Goal: Information Seeking & Learning: Learn about a topic

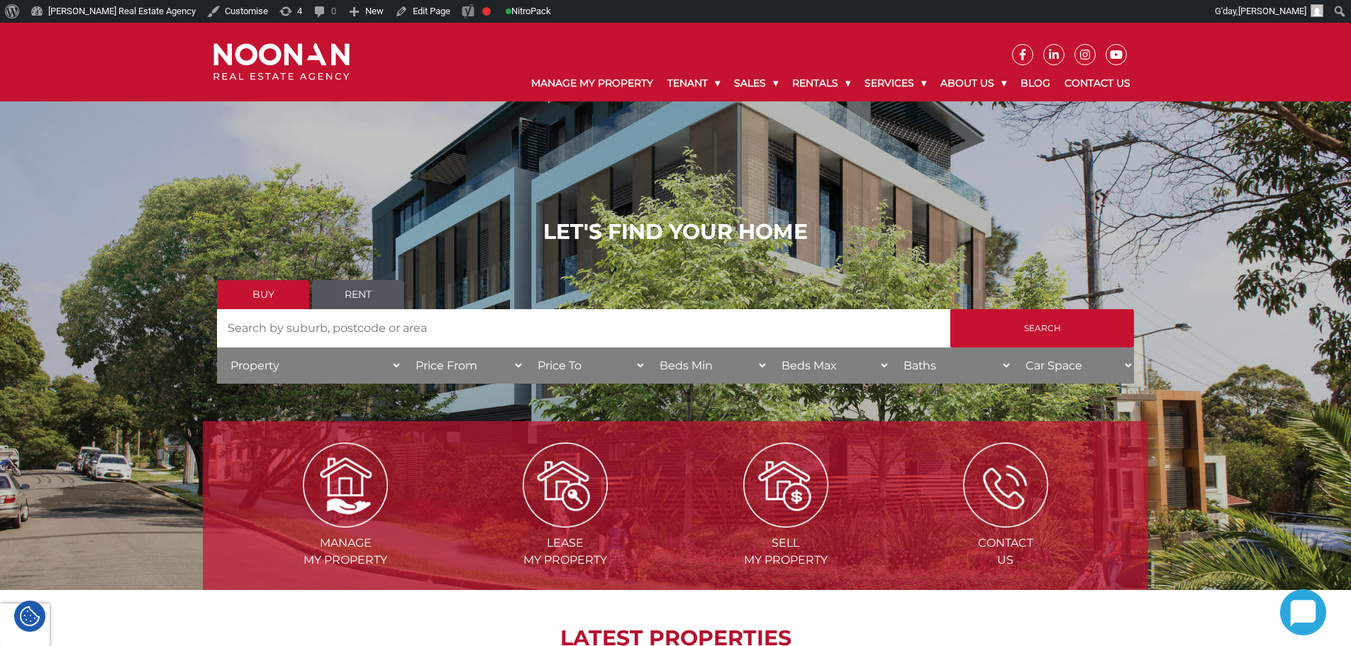
click at [280, 59] on img at bounding box center [281, 62] width 136 height 38
click at [354, 67] on div at bounding box center [281, 62] width 157 height 38
click at [301, 58] on img at bounding box center [281, 62] width 136 height 38
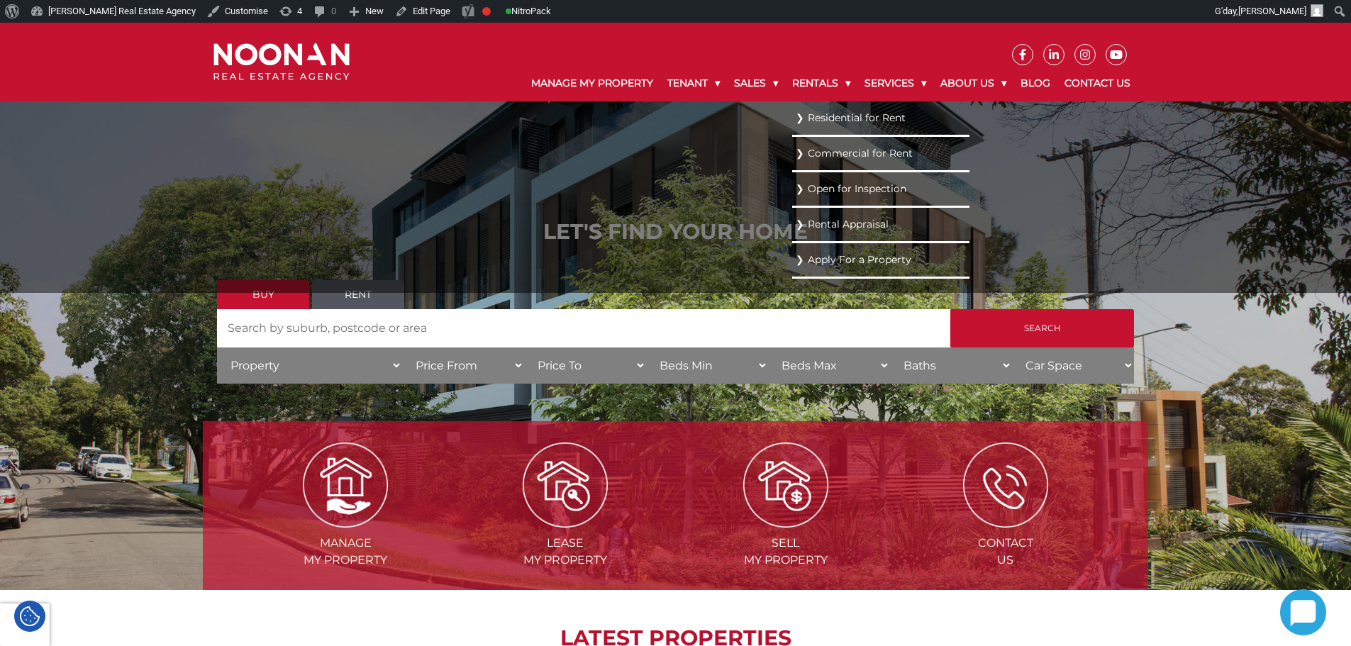
click at [823, 120] on link "Residential for Rent" at bounding box center [881, 117] width 170 height 19
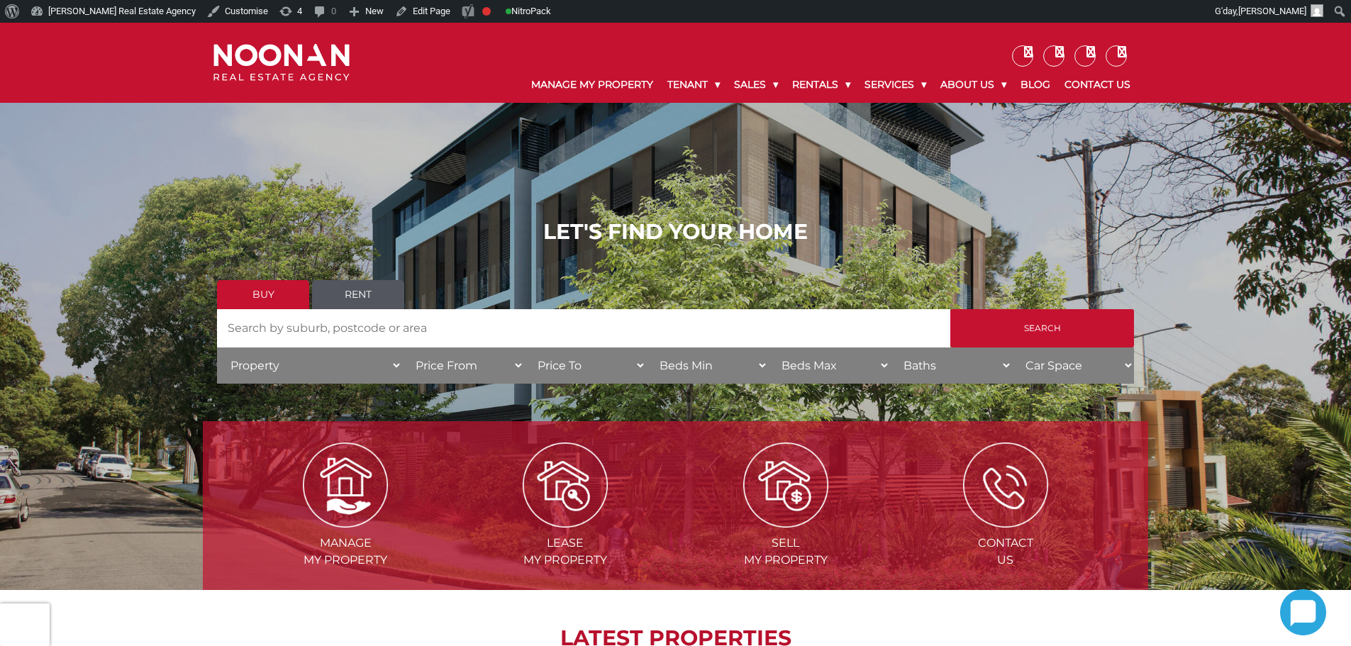
click at [359, 221] on h1 "LET'S FIND YOUR HOME" at bounding box center [675, 232] width 917 height 26
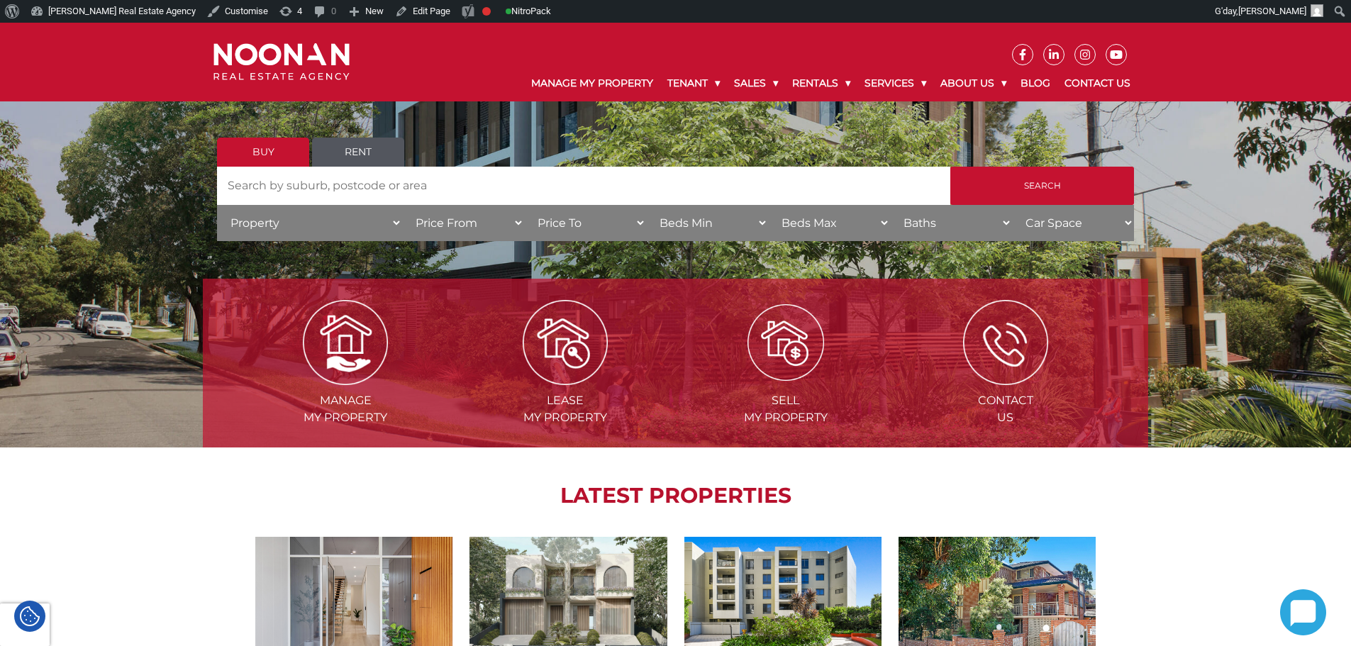
scroll to position [355, 0]
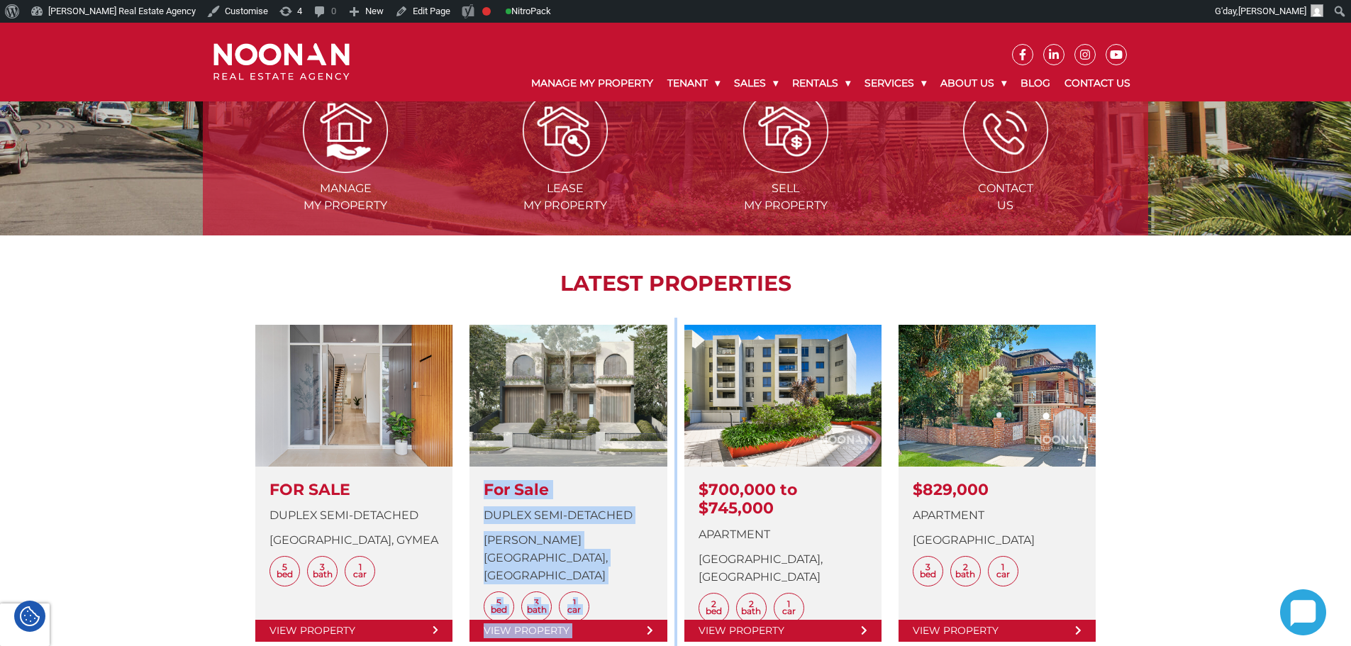
drag, startPoint x: 591, startPoint y: 301, endPoint x: 681, endPoint y: 297, distance: 89.4
click at [701, 303] on div "LATEST PROPERTIES View Details FOR SALE Duplex Semi-detached Nyinya Avenue, GYM…" at bounding box center [675, 470] width 945 height 471
drag, startPoint x: 568, startPoint y: 281, endPoint x: 800, endPoint y: 280, distance: 232.6
click at [793, 279] on h2 "LATEST PROPERTIES" at bounding box center [675, 284] width 874 height 26
click at [807, 281] on h2 "LATEST PROPERTIES" at bounding box center [675, 284] width 874 height 26
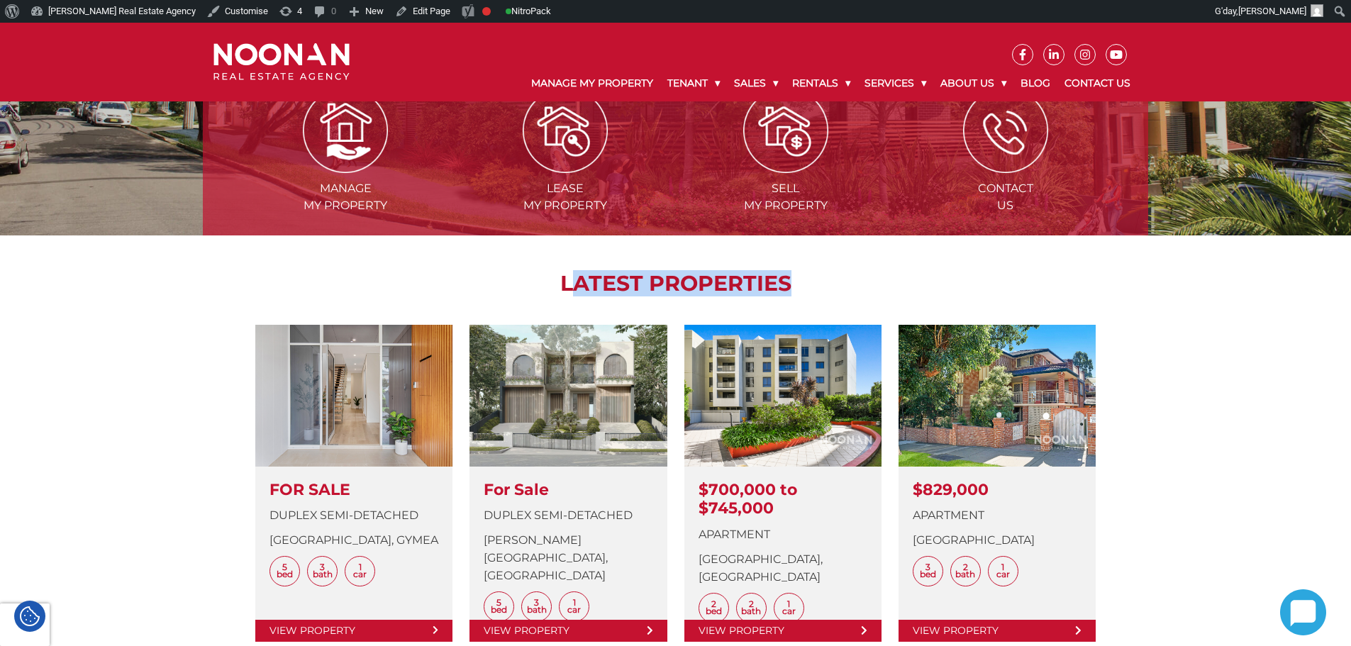
drag, startPoint x: 807, startPoint y: 281, endPoint x: 580, endPoint y: 268, distance: 227.2
click at [580, 268] on div "LATEST PROPERTIES View Details FOR SALE Duplex Semi-detached Nyinya Avenue, GYM…" at bounding box center [675, 470] width 945 height 471
click at [586, 278] on h2 "LATEST PROPERTIES" at bounding box center [675, 284] width 874 height 26
drag, startPoint x: 603, startPoint y: 275, endPoint x: 772, endPoint y: 284, distance: 169.0
click at [739, 284] on h2 "LATEST PROPERTIES" at bounding box center [675, 284] width 874 height 26
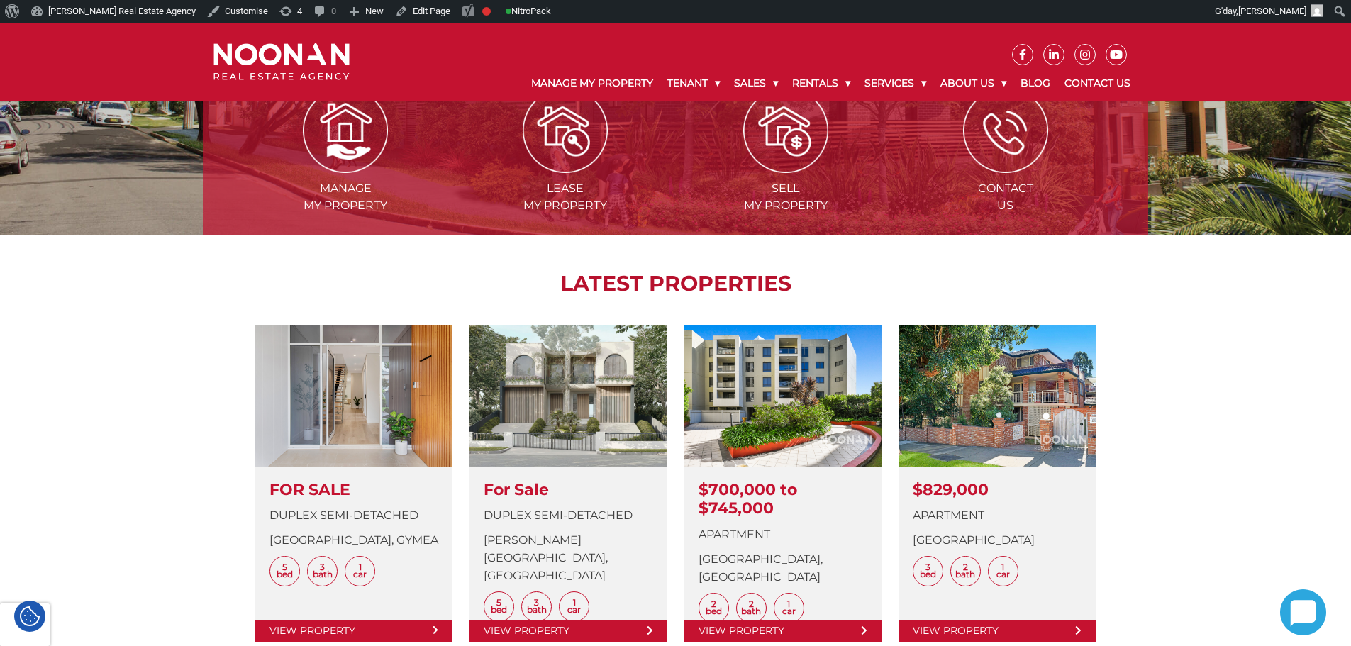
click at [801, 284] on h2 "LATEST PROPERTIES" at bounding box center [675, 284] width 874 height 26
drag, startPoint x: 801, startPoint y: 284, endPoint x: 547, endPoint y: 283, distance: 254.5
click at [547, 283] on h2 "LATEST PROPERTIES" at bounding box center [675, 284] width 874 height 26
click at [557, 282] on h2 "LATEST PROPERTIES" at bounding box center [675, 284] width 874 height 26
drag, startPoint x: 557, startPoint y: 282, endPoint x: 793, endPoint y: 274, distance: 236.2
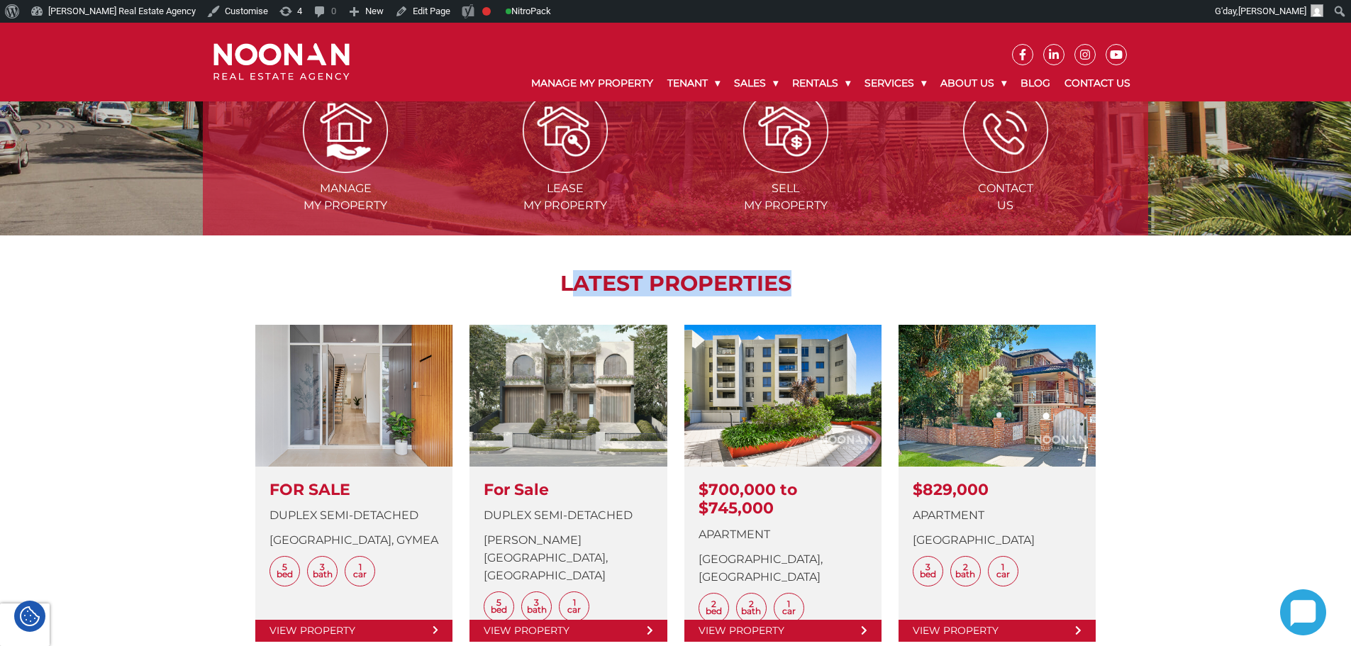
click at [793, 274] on h2 "LATEST PROPERTIES" at bounding box center [675, 284] width 874 height 26
click at [789, 286] on h2 "LATEST PROPERTIES" at bounding box center [675, 284] width 874 height 26
drag, startPoint x: 821, startPoint y: 286, endPoint x: 561, endPoint y: 286, distance: 260.2
click at [561, 286] on h2 "LATEST PROPERTIES" at bounding box center [675, 284] width 874 height 26
click at [569, 284] on h2 "LATEST PROPERTIES" at bounding box center [675, 284] width 874 height 26
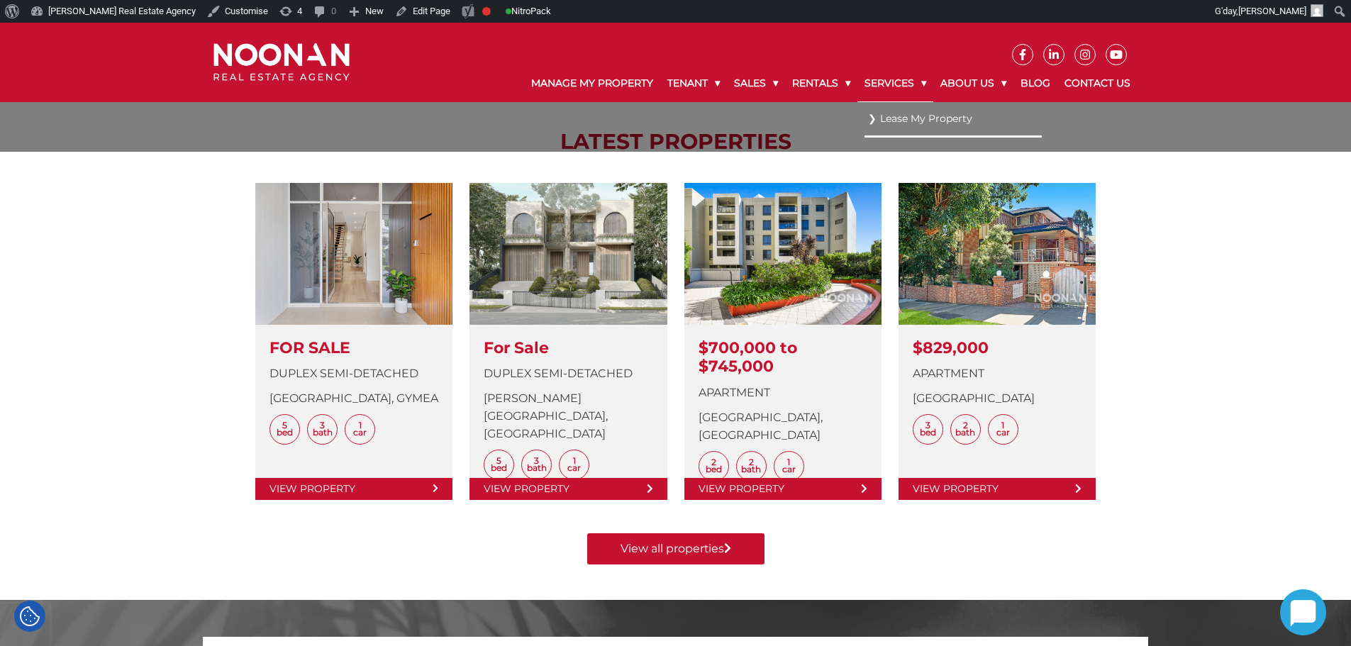
scroll to position [213, 0]
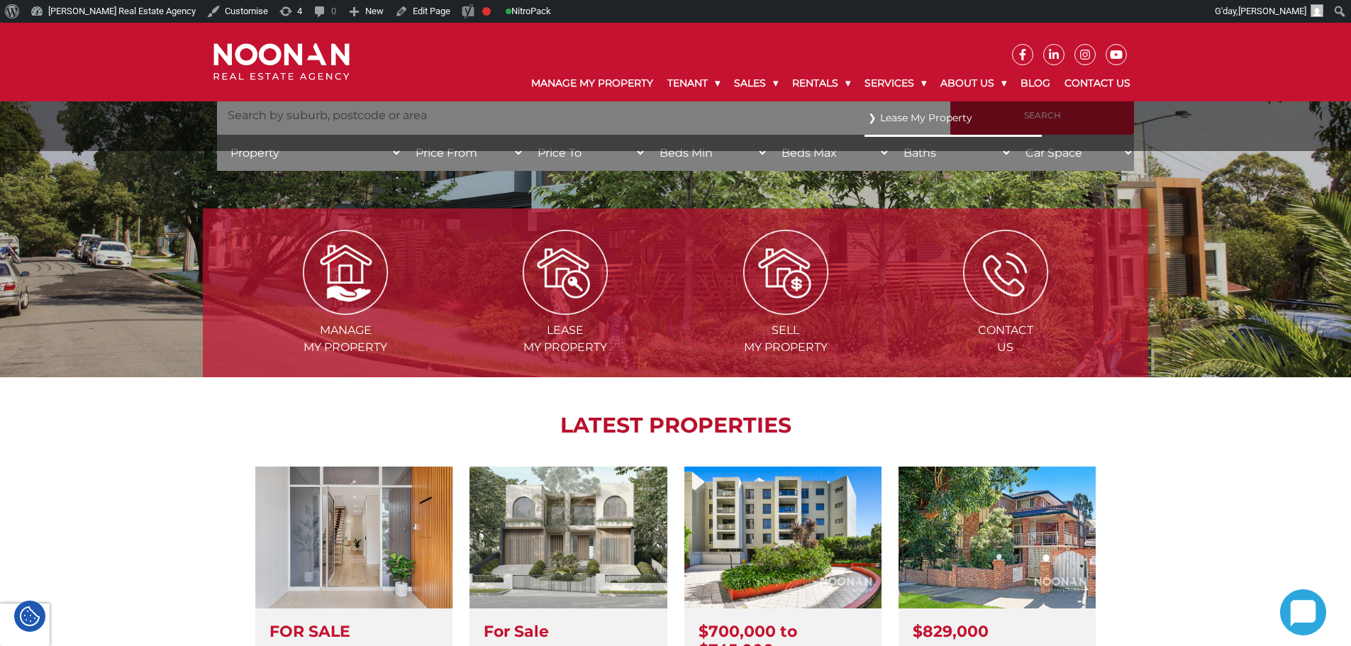
click at [864, 126] on ul "Lease My Property" at bounding box center [952, 126] width 177 height 50
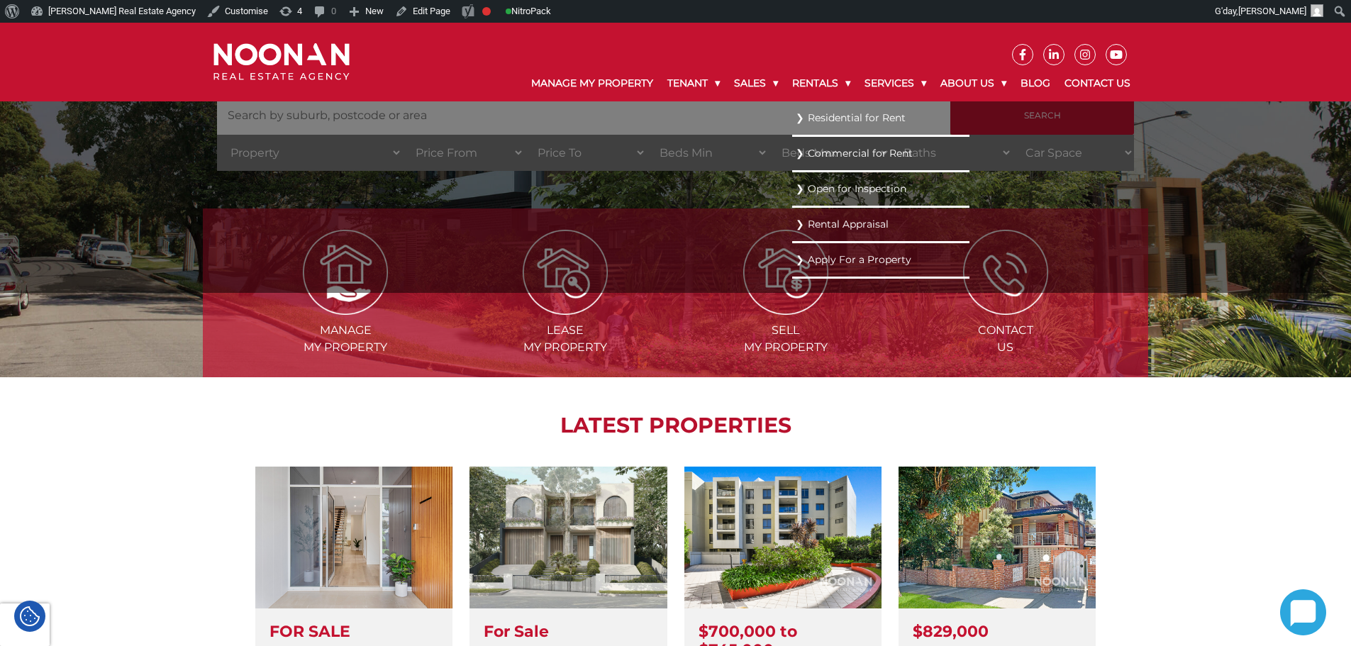
click at [808, 119] on link "Residential for Rent" at bounding box center [881, 117] width 170 height 19
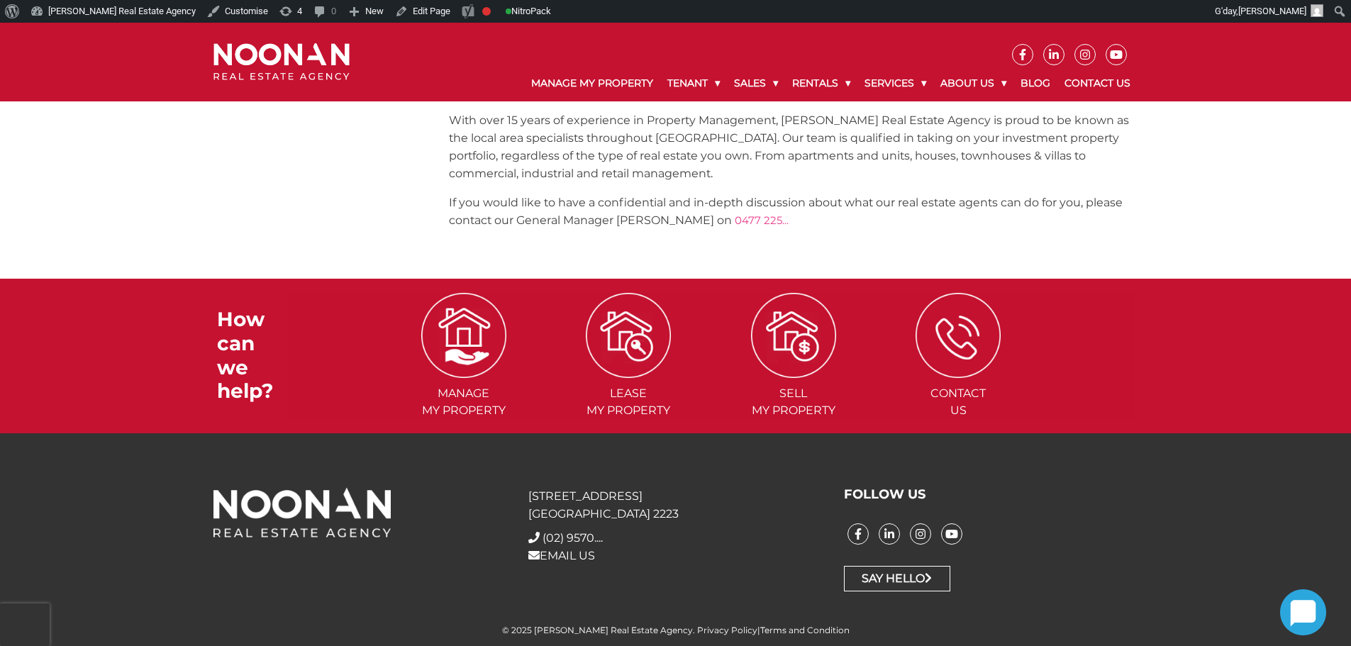
scroll to position [1342, 0]
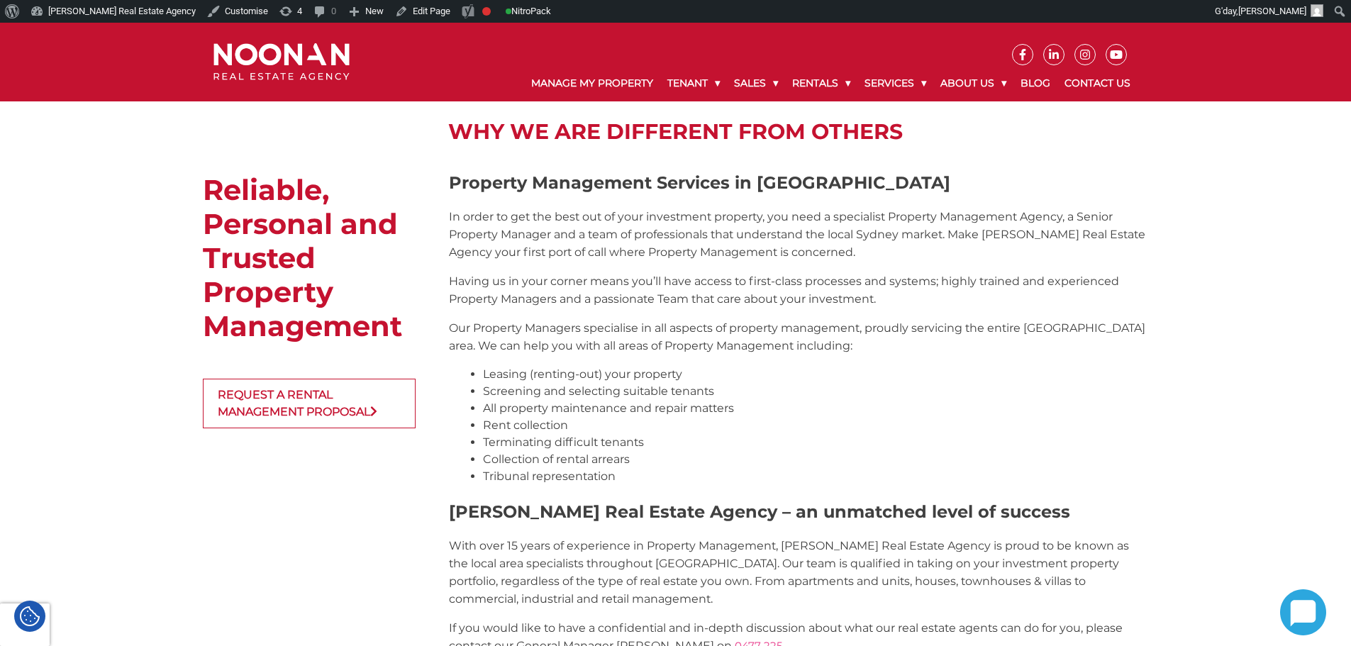
drag, startPoint x: 444, startPoint y: 321, endPoint x: 436, endPoint y: 324, distance: 8.3
click at [444, 320] on div "Reliable, Personal and Trusted Property Management Request a rental management …" at bounding box center [675, 421] width 945 height 496
click at [683, 254] on p "In order to get the best out of your investment property, you need a specialist…" at bounding box center [798, 234] width 699 height 53
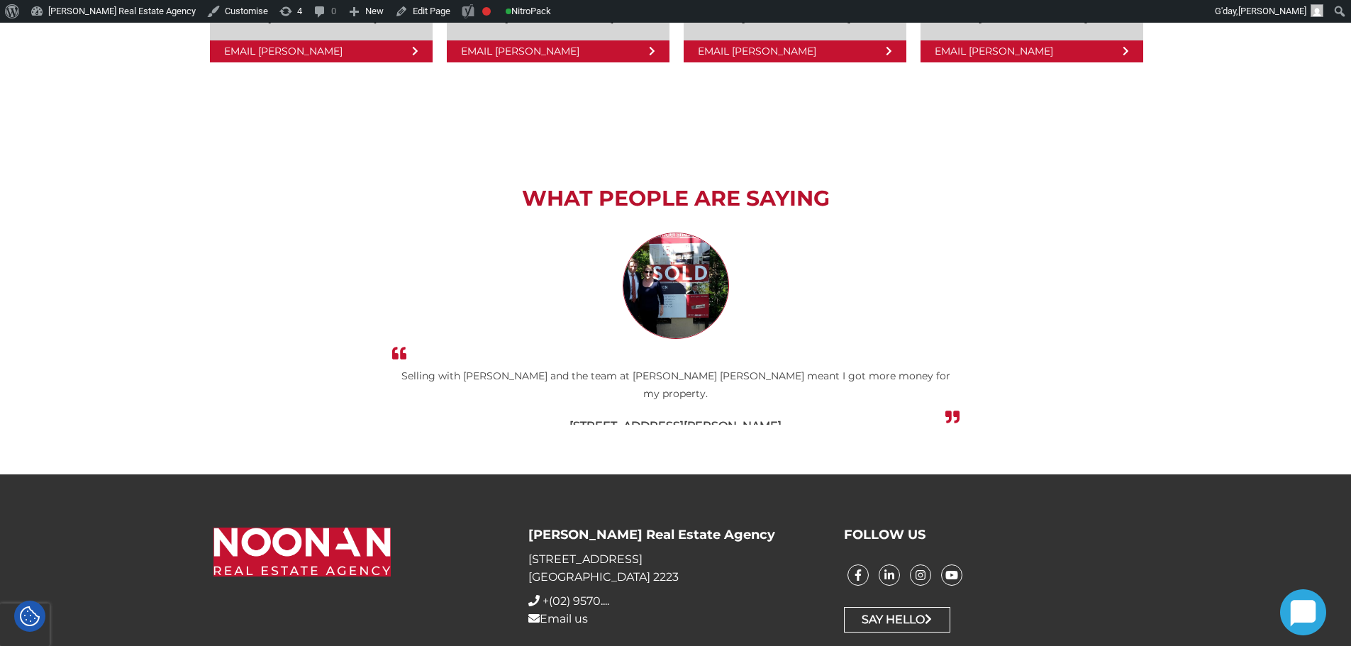
scroll to position [2638, 0]
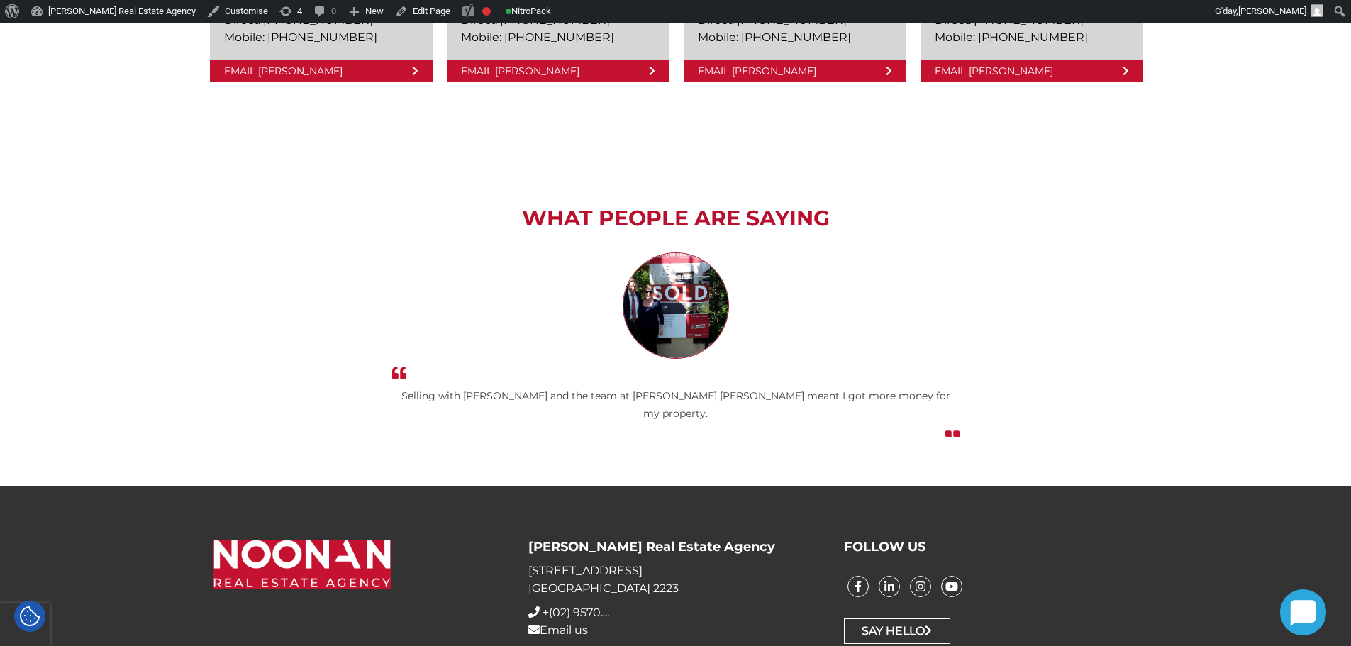
click at [385, 252] on div at bounding box center [675, 305] width 945 height 106
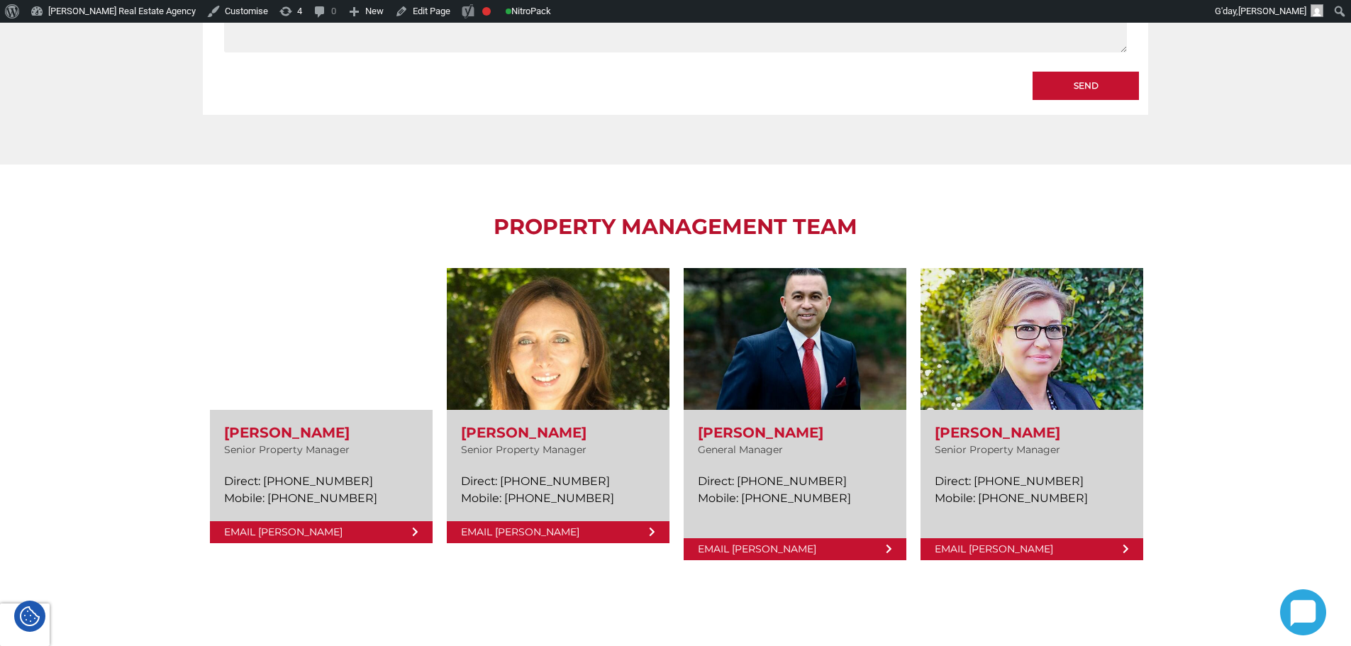
scroll to position [2070, 0]
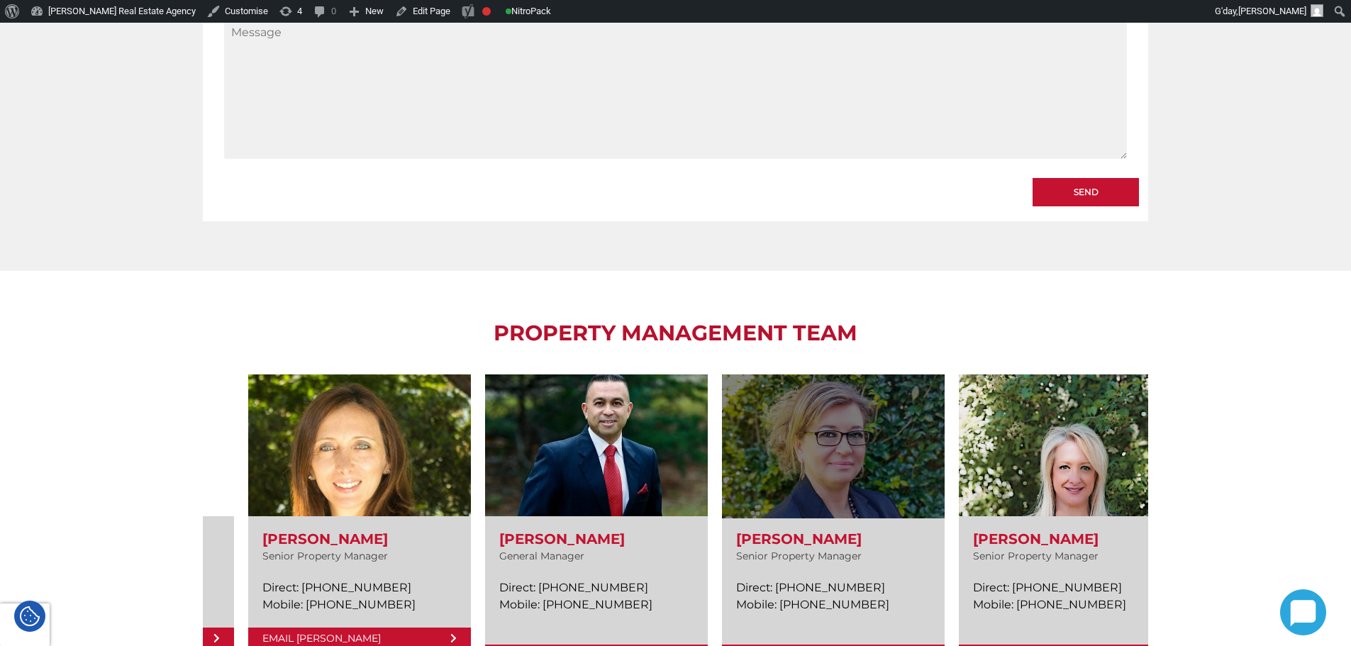
drag, startPoint x: 956, startPoint y: 357, endPoint x: 718, endPoint y: 323, distance: 241.2
click at [722, 374] on link at bounding box center [833, 520] width 223 height 292
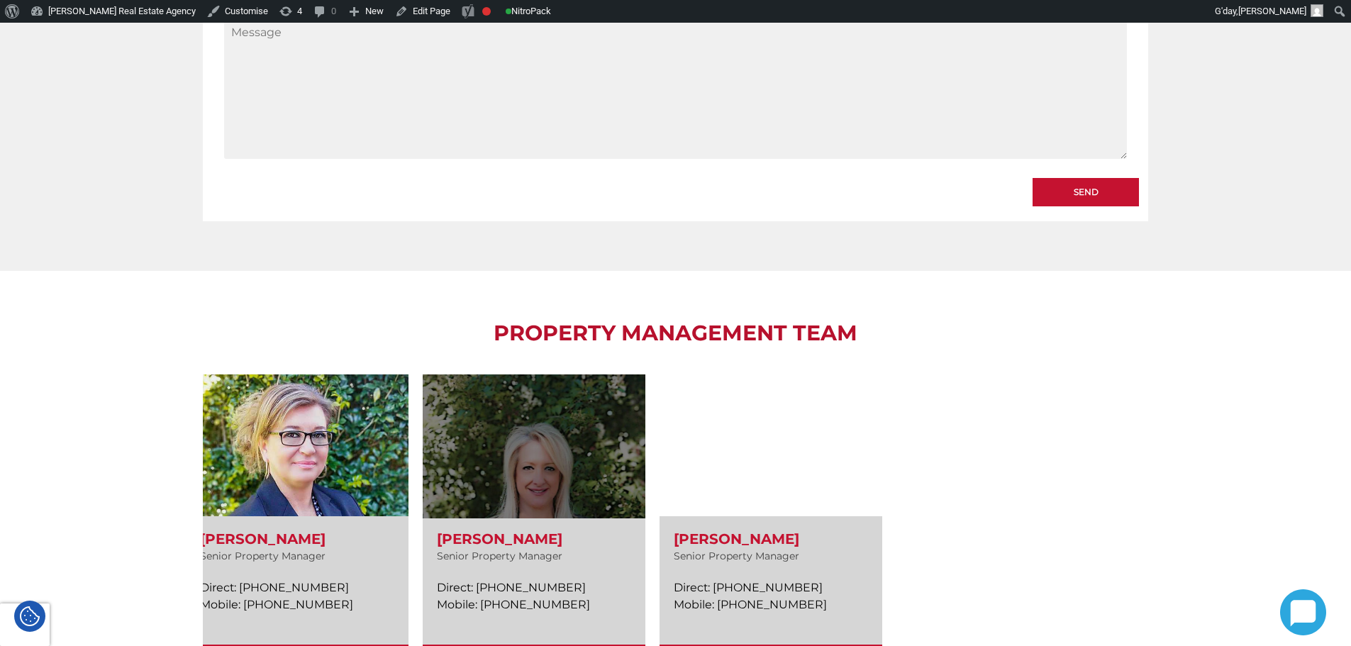
drag, startPoint x: 930, startPoint y: 361, endPoint x: 447, endPoint y: 322, distance: 483.7
click at [447, 374] on link at bounding box center [534, 520] width 223 height 292
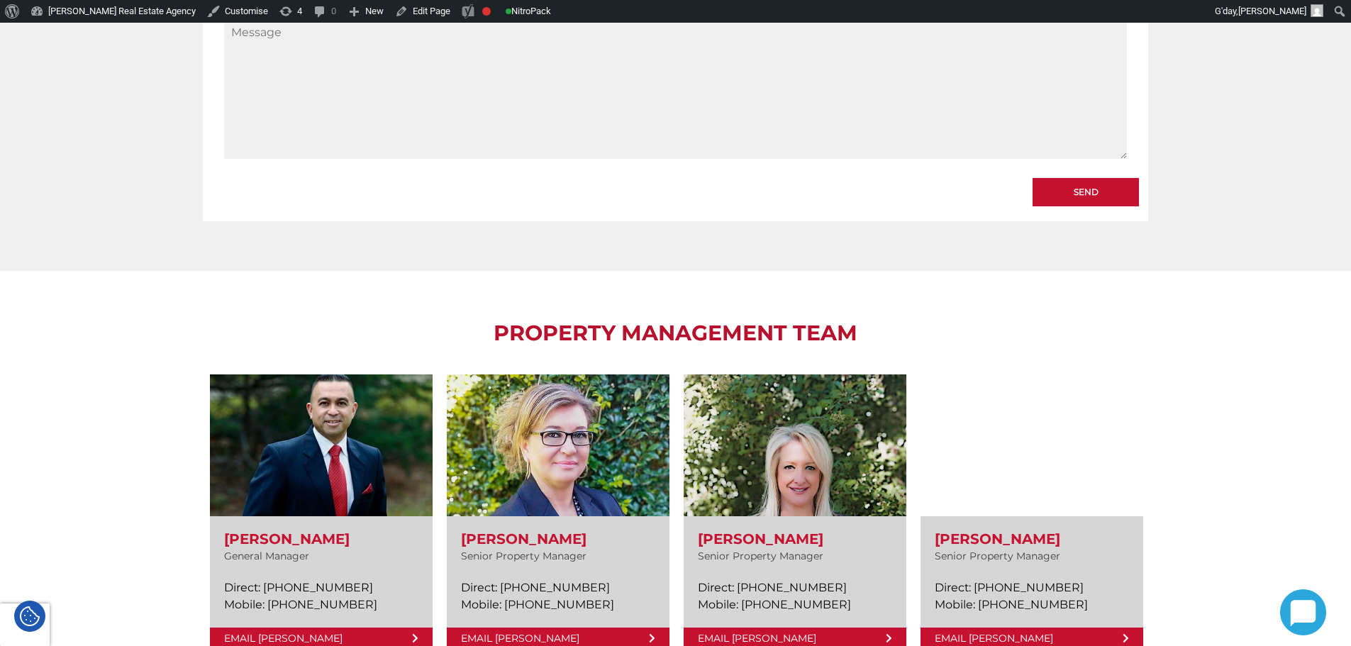
click at [522, 271] on div "PROPERTY MANAGEMENT TEAM Amela Sowinski Senior Property Manager Direct: (02) 93…" at bounding box center [675, 497] width 945 height 452
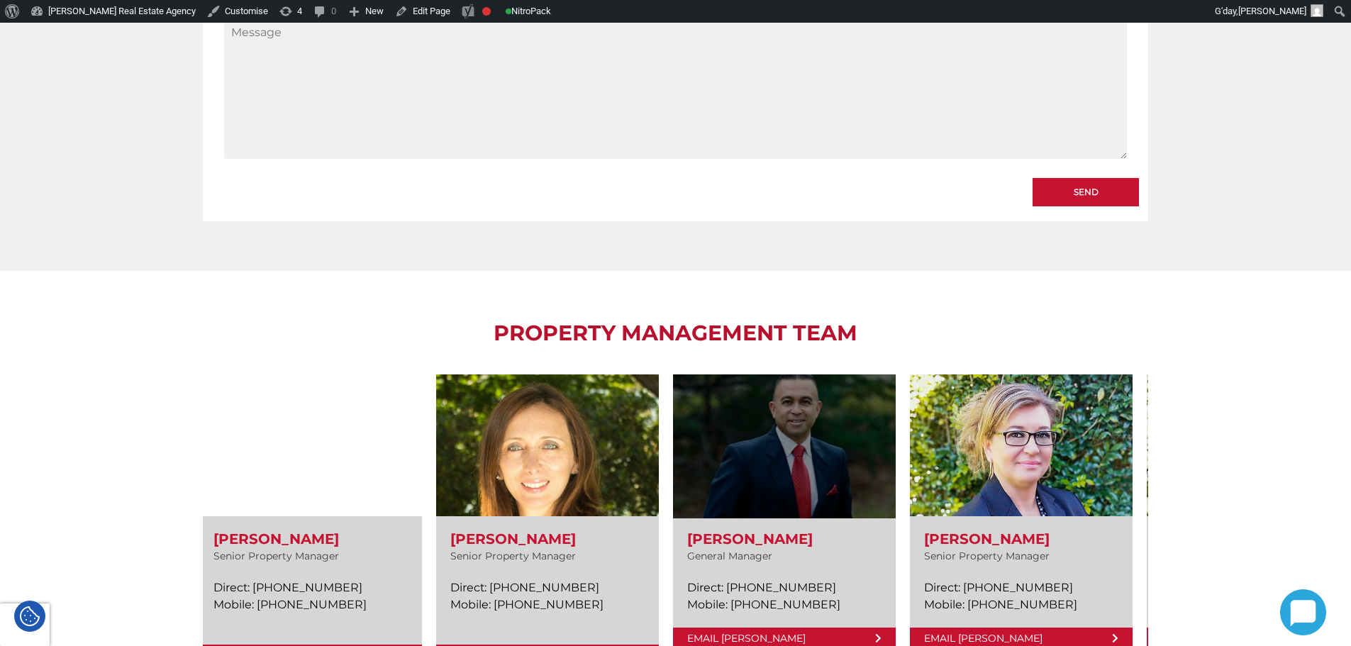
drag, startPoint x: 340, startPoint y: 364, endPoint x: 745, endPoint y: 403, distance: 407.5
click at [745, 403] on link at bounding box center [784, 511] width 223 height 275
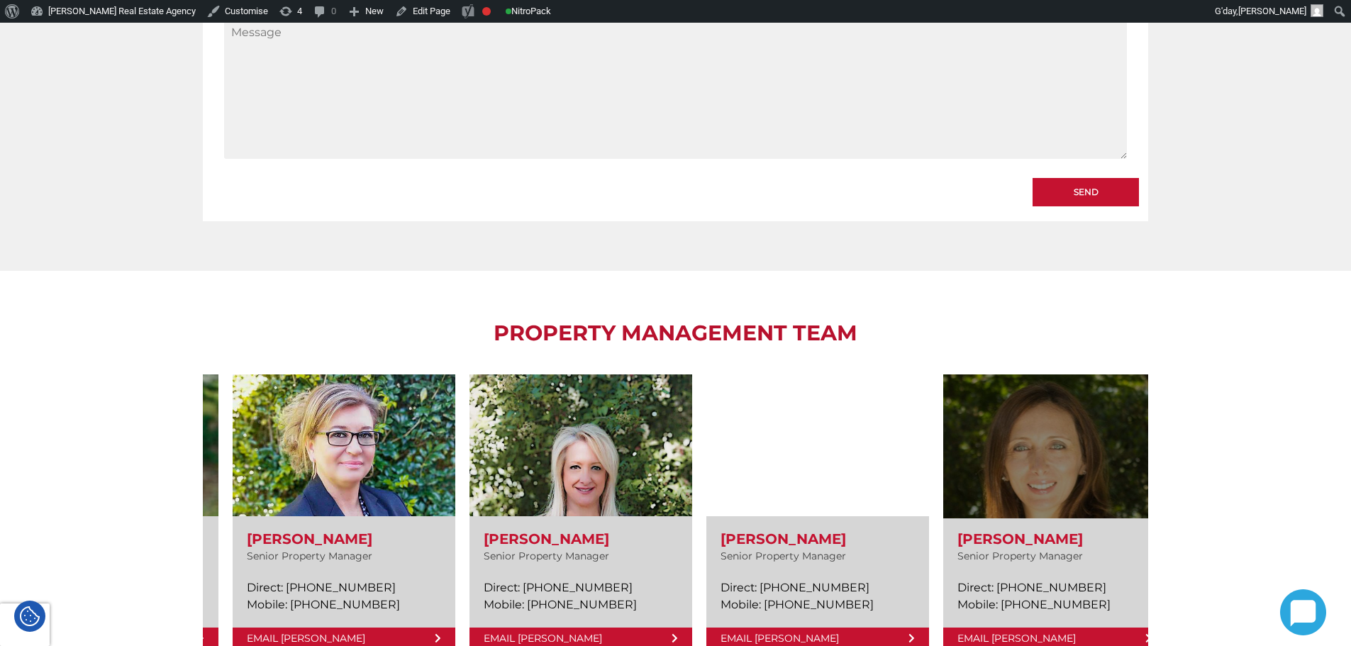
drag, startPoint x: 276, startPoint y: 385, endPoint x: 969, endPoint y: 379, distance: 693.4
click at [969, 379] on link at bounding box center [1054, 511] width 223 height 275
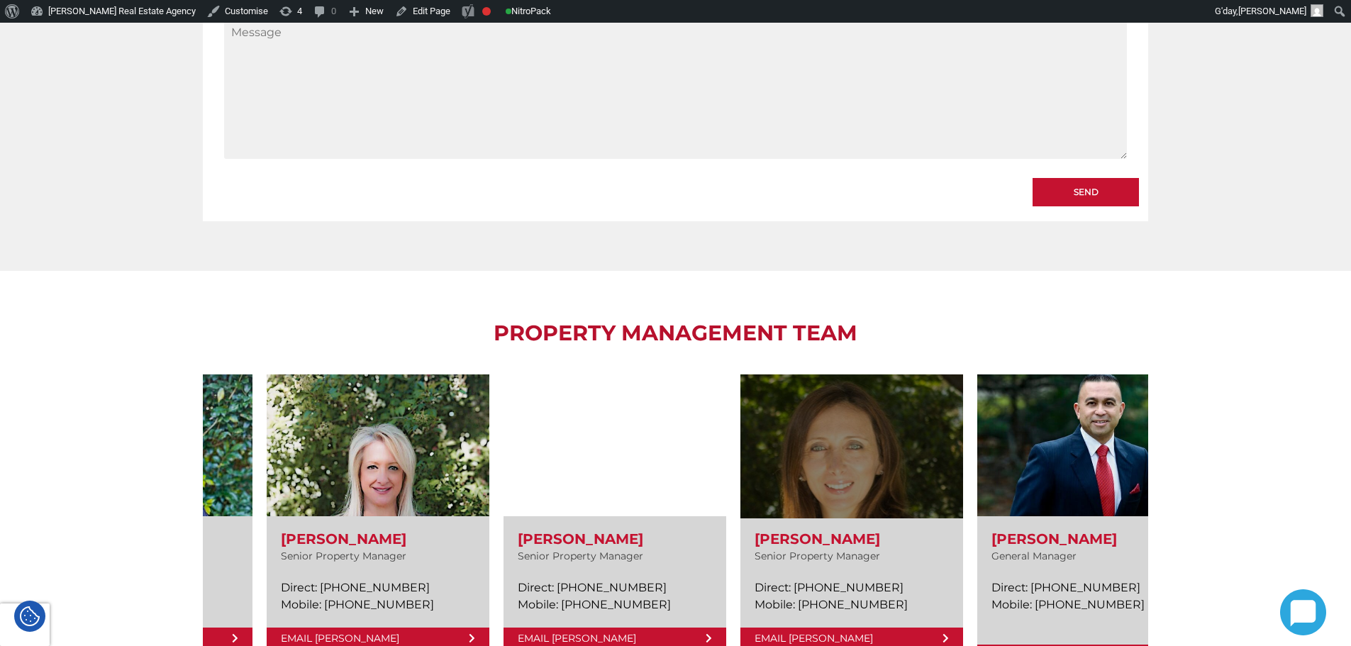
drag, startPoint x: 530, startPoint y: 412, endPoint x: 774, endPoint y: 403, distance: 244.8
click at [776, 403] on link at bounding box center [851, 511] width 223 height 275
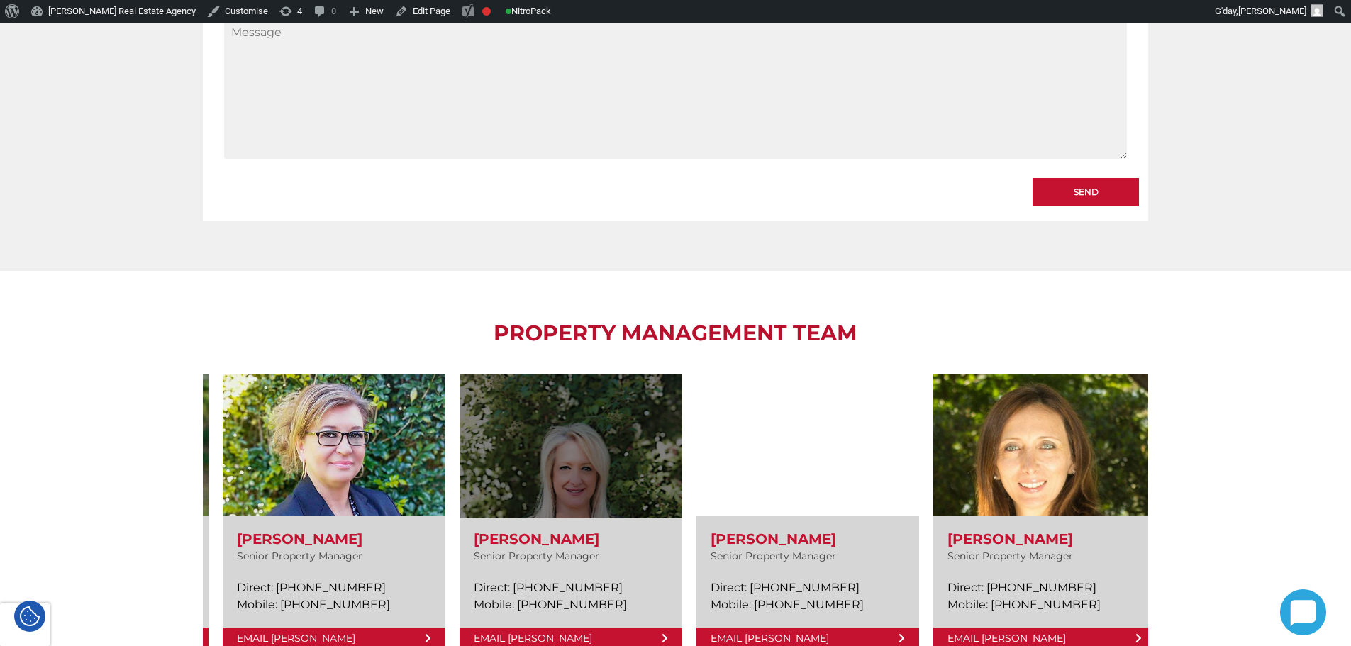
drag, startPoint x: 408, startPoint y: 385, endPoint x: 622, endPoint y: 411, distance: 214.9
click at [625, 411] on link at bounding box center [570, 511] width 223 height 275
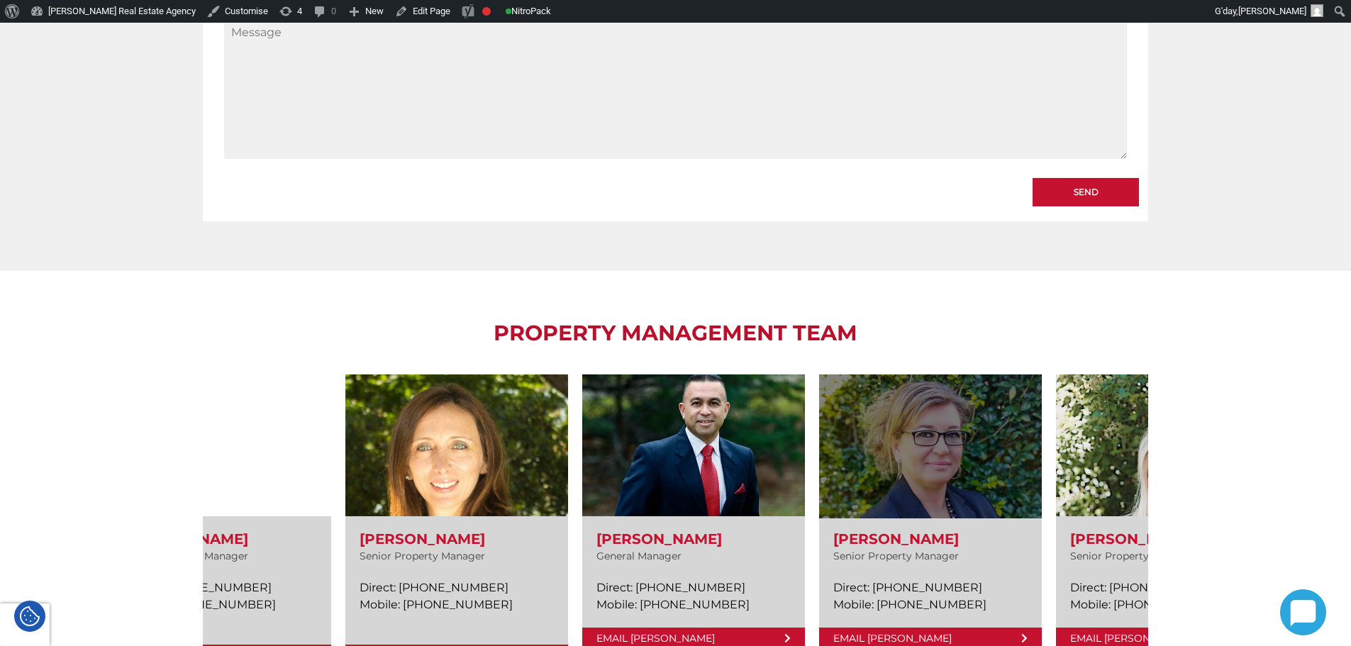
drag, startPoint x: 450, startPoint y: 379, endPoint x: 907, endPoint y: 408, distance: 457.6
click at [913, 408] on link at bounding box center [930, 511] width 223 height 275
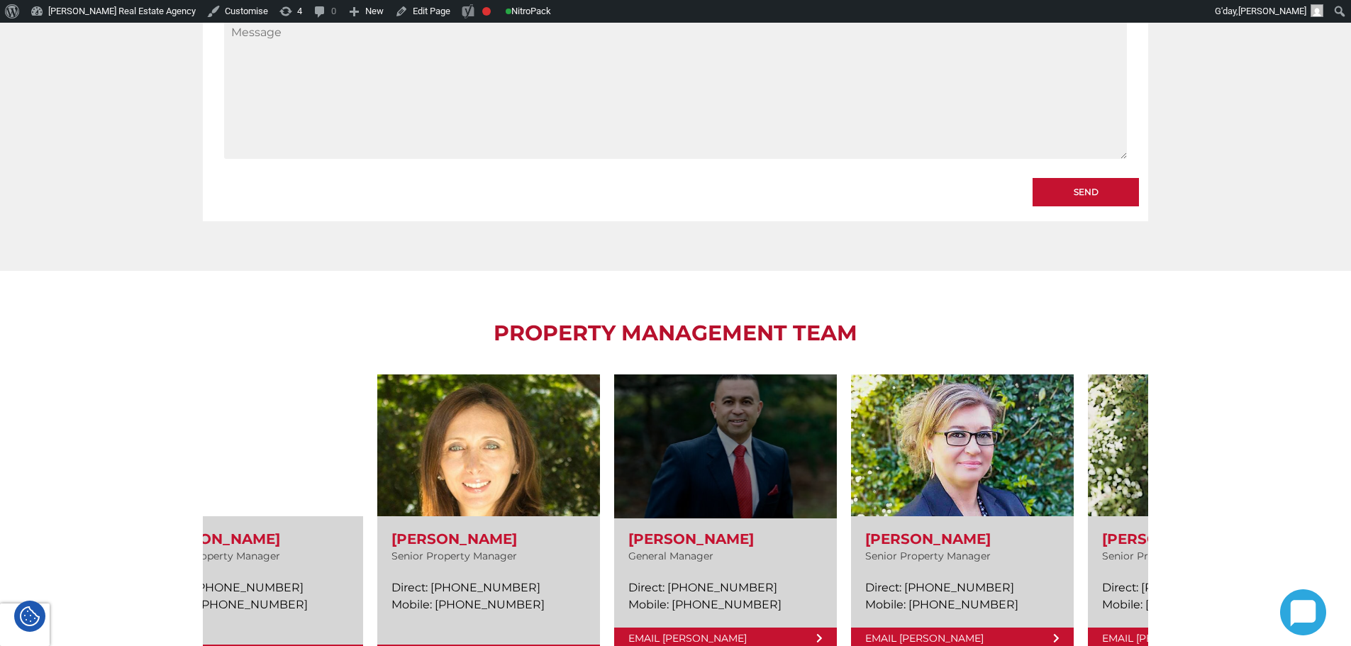
drag, startPoint x: 400, startPoint y: 393, endPoint x: 771, endPoint y: 401, distance: 370.9
click at [771, 401] on link at bounding box center [725, 511] width 223 height 275
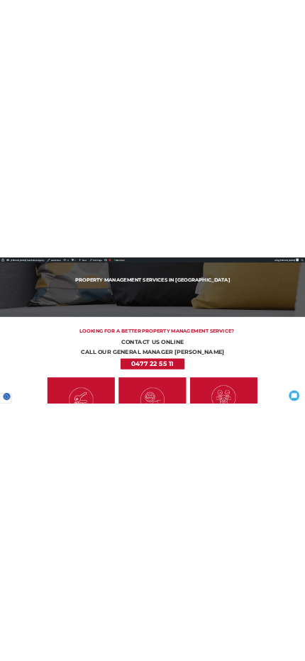
scroll to position [0, 0]
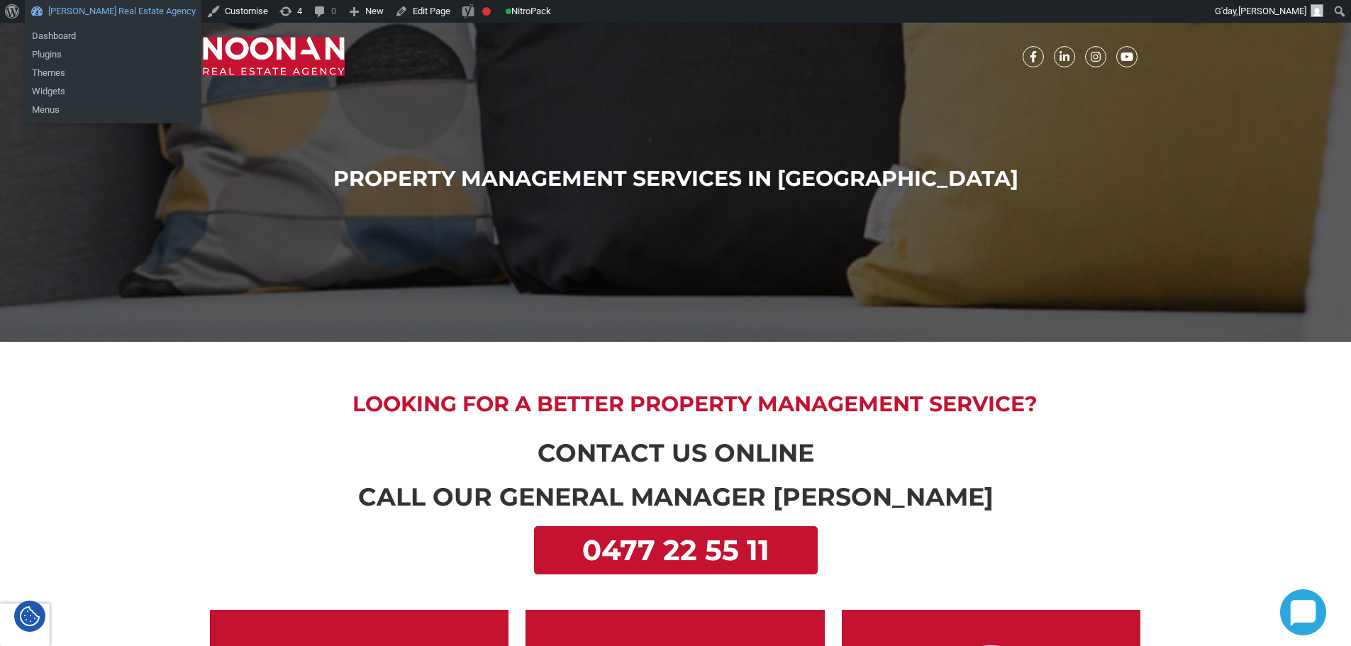
click at [103, 15] on link "[PERSON_NAME] Real Estate Agency" at bounding box center [113, 11] width 177 height 23
